Goal: Task Accomplishment & Management: Use online tool/utility

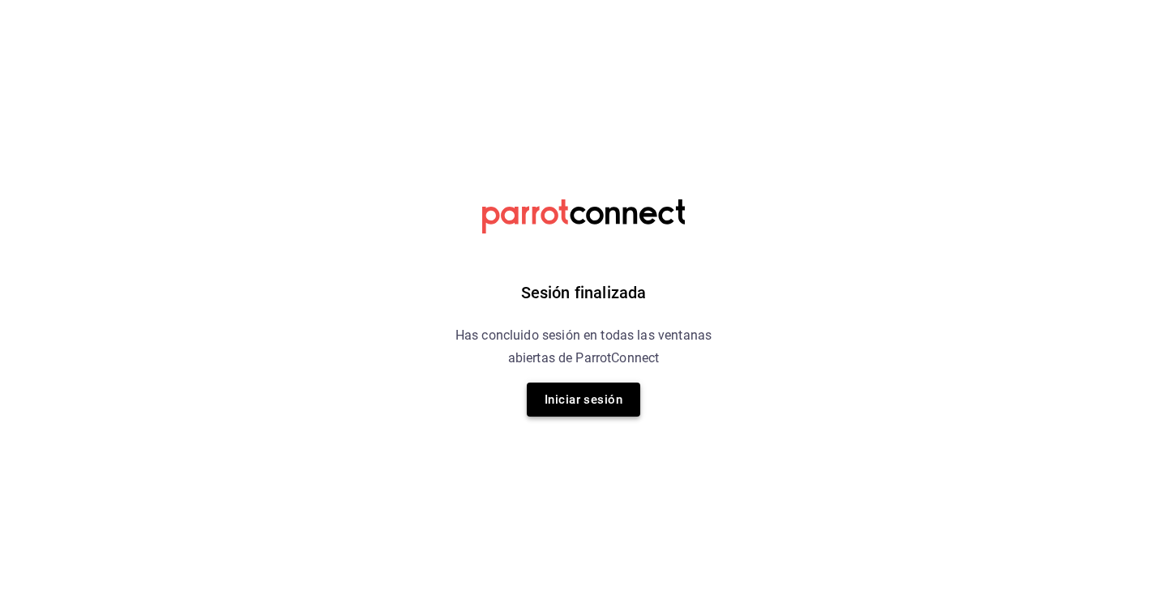
click at [590, 406] on button "Iniciar sesión" at bounding box center [583, 399] width 113 height 34
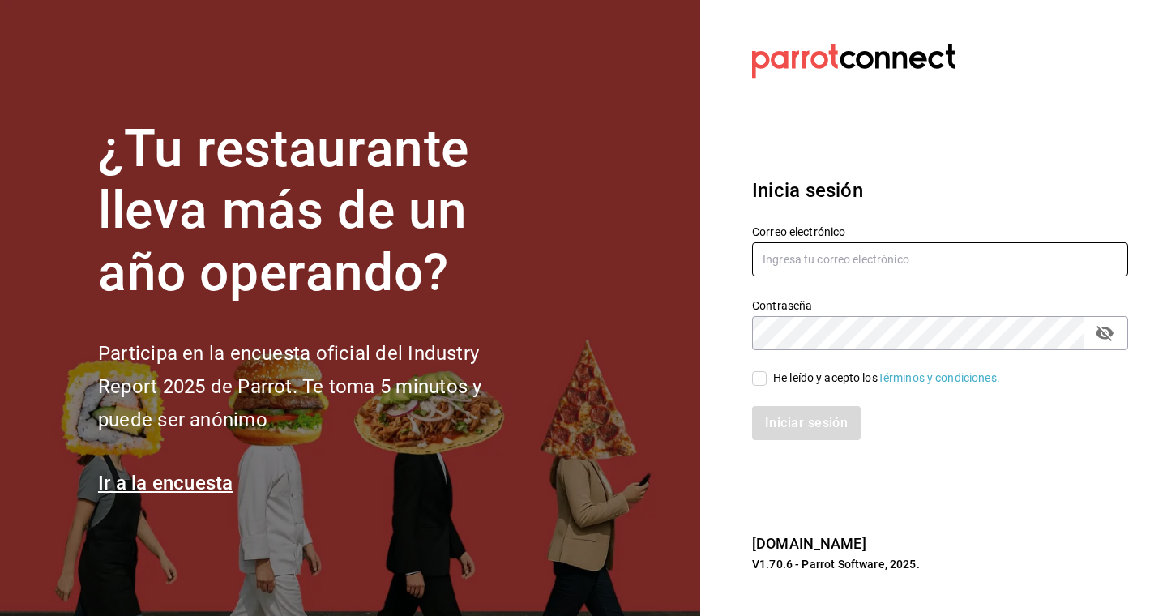
type input "[EMAIL_ADDRESS][DOMAIN_NAME]"
click at [758, 376] on input "He leído y acepto los Términos y condiciones." at bounding box center [759, 378] width 15 height 15
checkbox input "true"
click at [798, 422] on button "Iniciar sesión" at bounding box center [807, 423] width 110 height 34
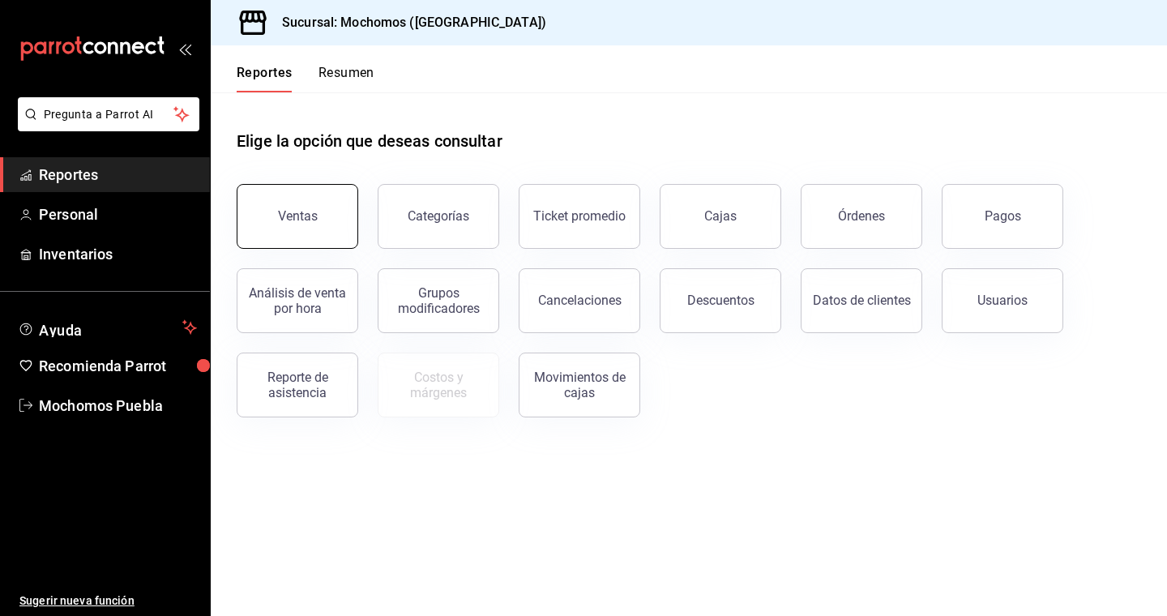
click at [332, 220] on button "Ventas" at bounding box center [298, 216] width 122 height 65
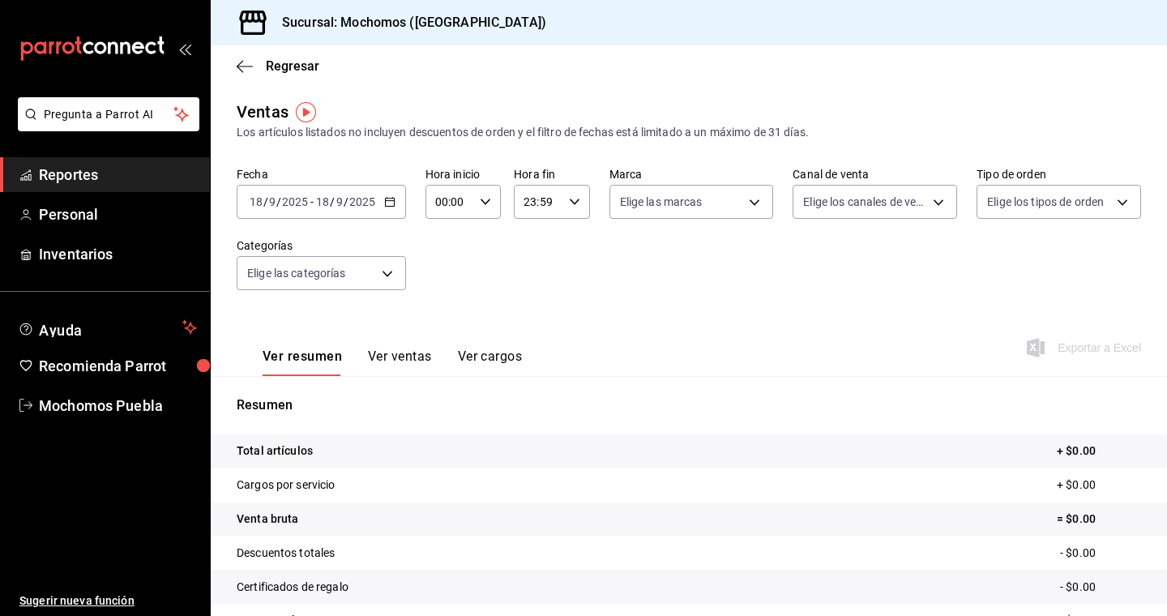
click at [499, 199] on div "00:00 Hora inicio" at bounding box center [462, 202] width 75 height 34
click at [441, 314] on span "05" at bounding box center [443, 312] width 12 height 13
type input "05:00"
click at [386, 210] on div at bounding box center [583, 308] width 1167 height 616
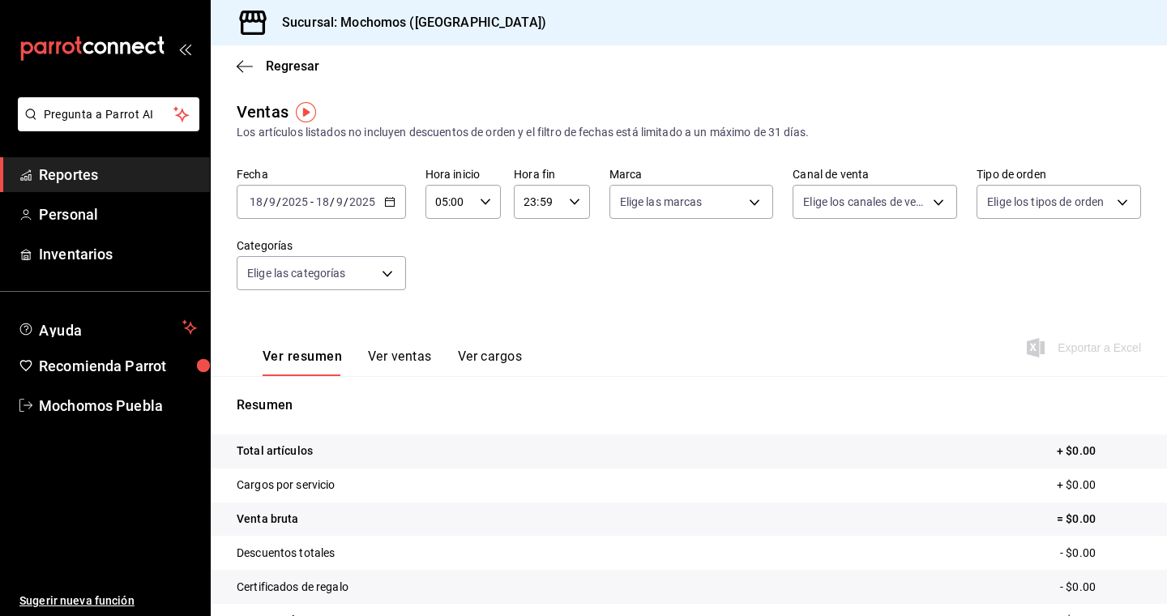
click at [388, 203] on icon "button" at bounding box center [389, 201] width 11 height 11
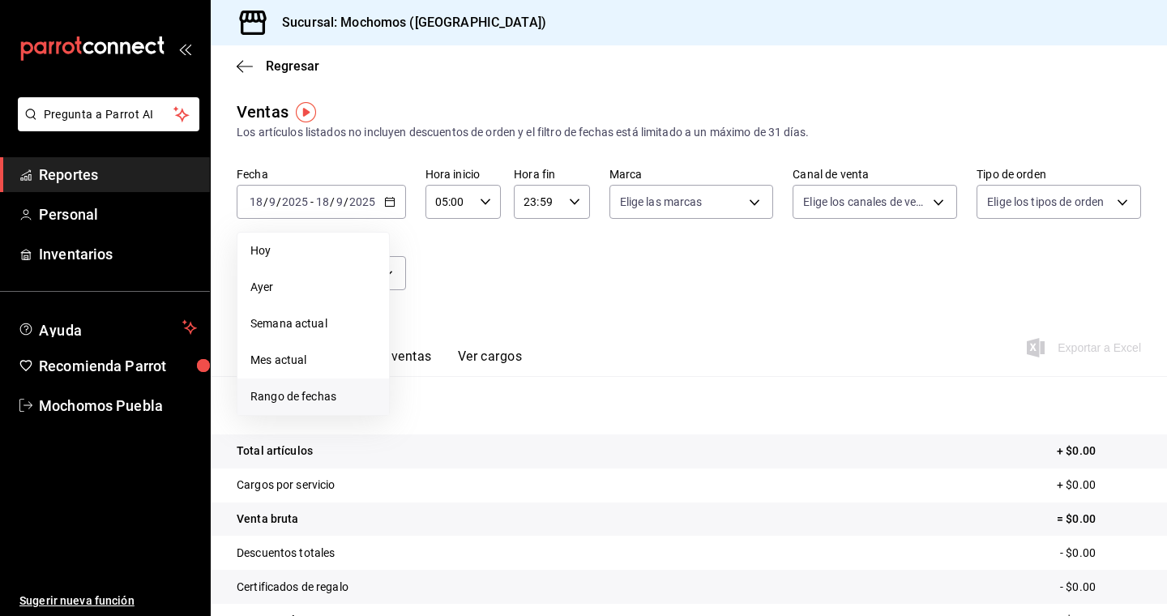
click at [306, 398] on span "Rango de fechas" at bounding box center [313, 396] width 126 height 17
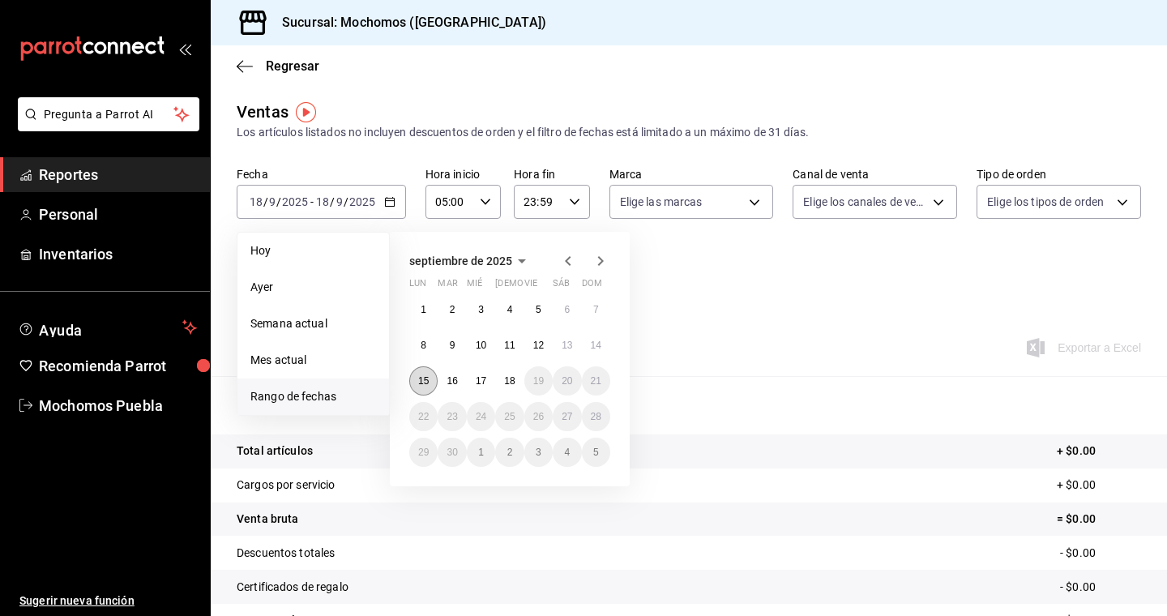
click at [425, 382] on abbr "15" at bounding box center [423, 380] width 11 height 11
click at [511, 389] on button "18" at bounding box center [509, 380] width 28 height 29
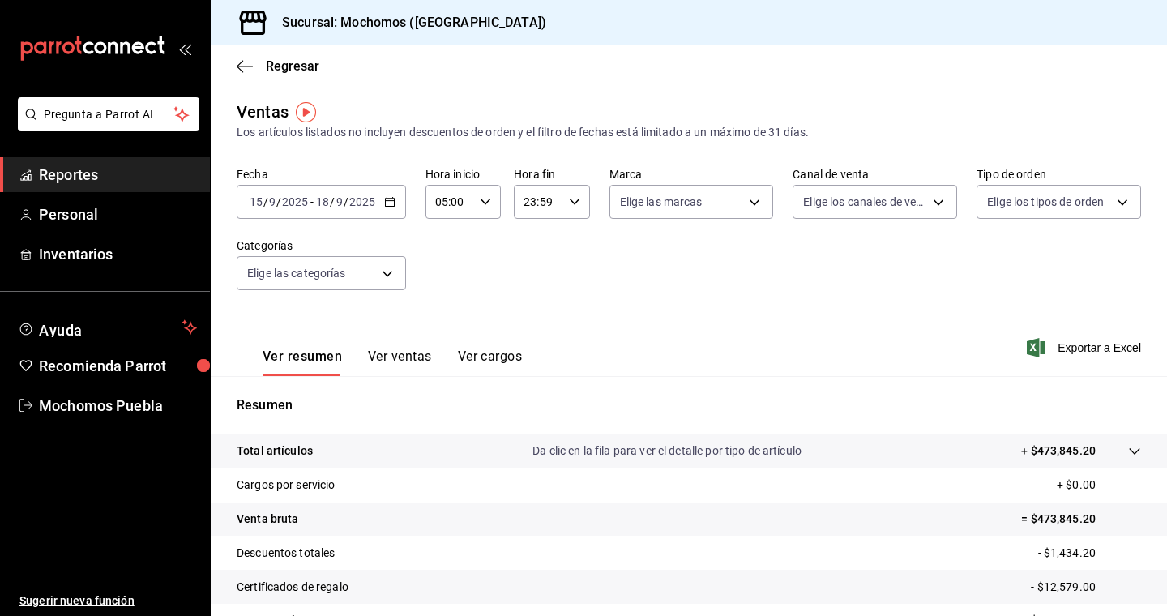
click at [385, 201] on \(Stroke\) "button" at bounding box center [389, 200] width 9 height 1
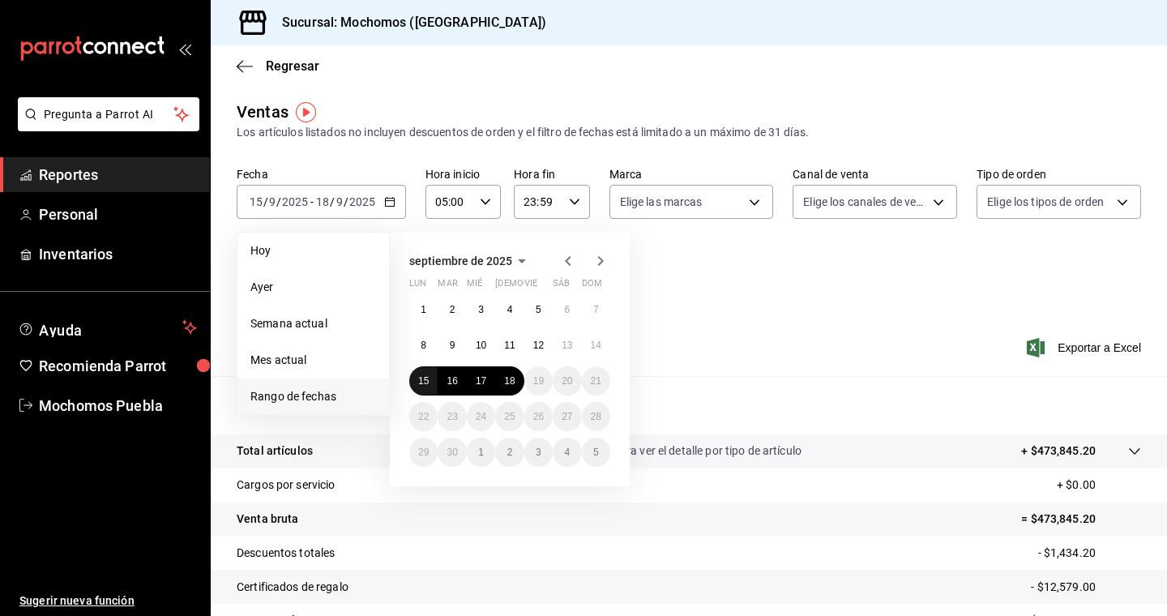
click at [427, 375] on abbr "15" at bounding box center [423, 380] width 11 height 11
click at [507, 382] on abbr "18" at bounding box center [509, 380] width 11 height 11
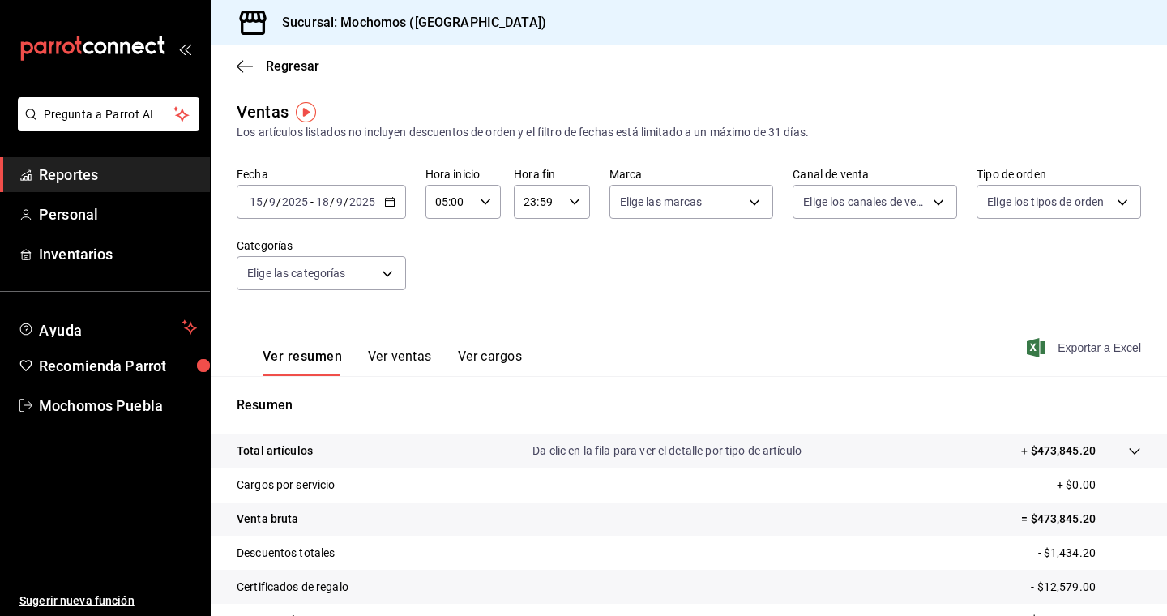
click at [1091, 346] on span "Exportar a Excel" at bounding box center [1085, 347] width 111 height 19
